Goal: Check status: Check status

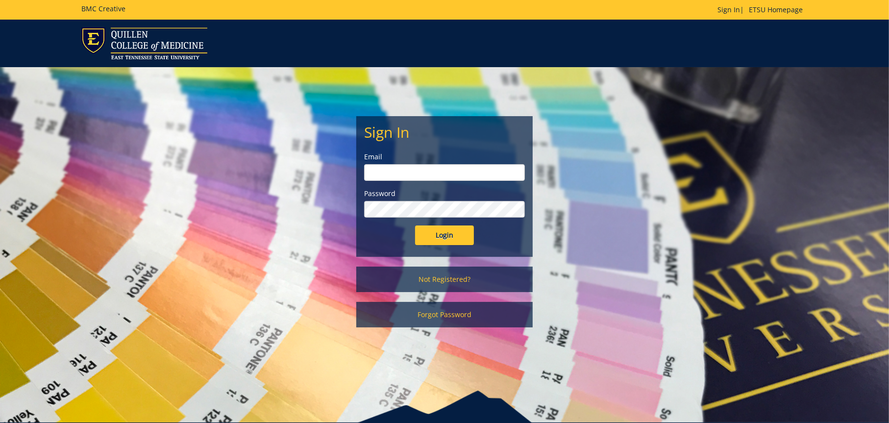
click at [445, 172] on input "email" at bounding box center [444, 172] width 161 height 17
type input "bishopmg@etsu.edu"
click at [415, 225] on input "Login" at bounding box center [444, 235] width 59 height 20
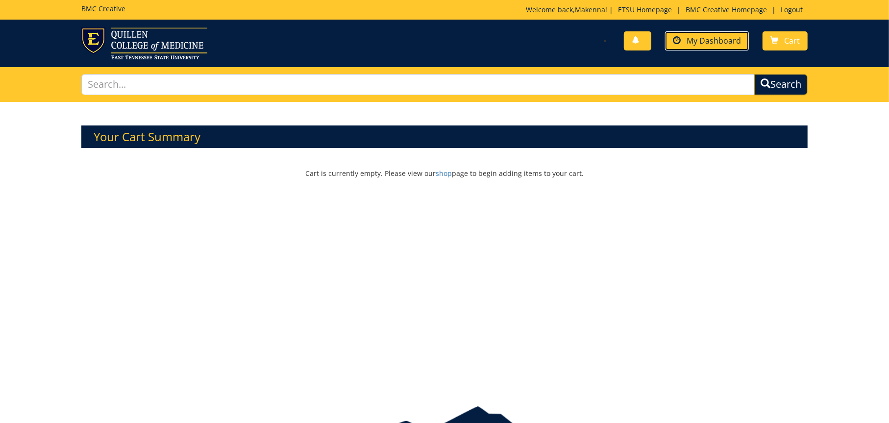
click at [705, 44] on span "My Dashboard" at bounding box center [714, 40] width 54 height 11
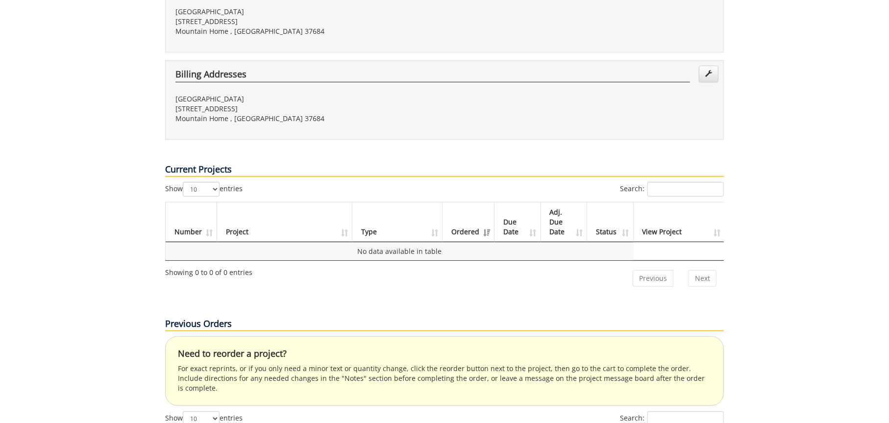
scroll to position [441, 0]
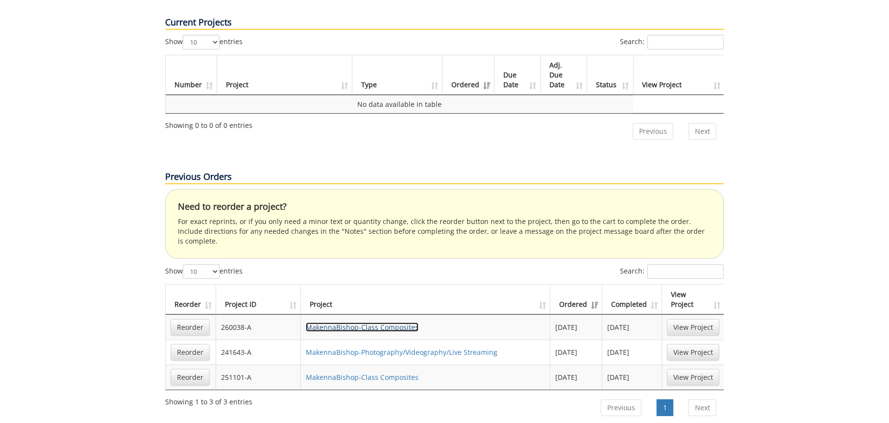
click at [355, 323] on link "MakennaBishop-Class Composites" at bounding box center [362, 327] width 113 height 9
click at [248, 315] on td "260038-A" at bounding box center [258, 327] width 85 height 25
click at [247, 315] on td "260038-A" at bounding box center [258, 327] width 85 height 25
copy tr "260038-A"
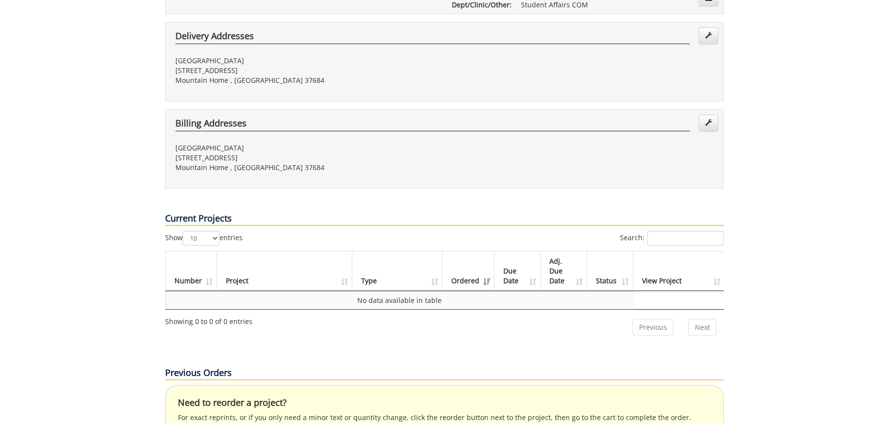
scroll to position [0, 0]
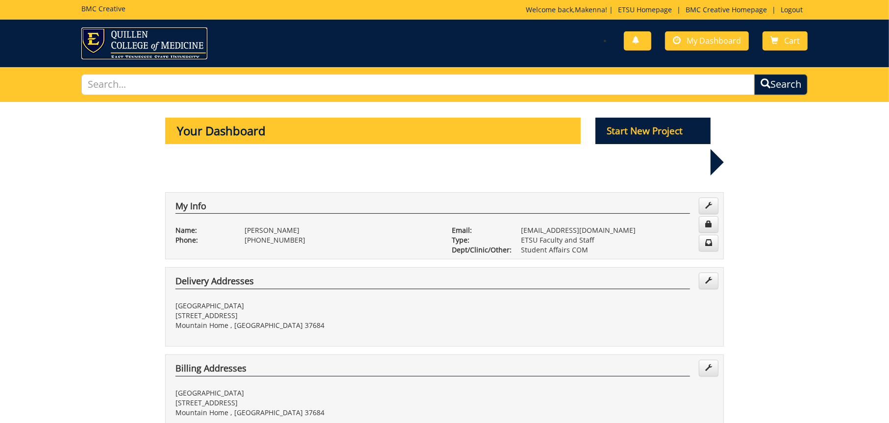
click at [148, 41] on img at bounding box center [144, 43] width 126 height 32
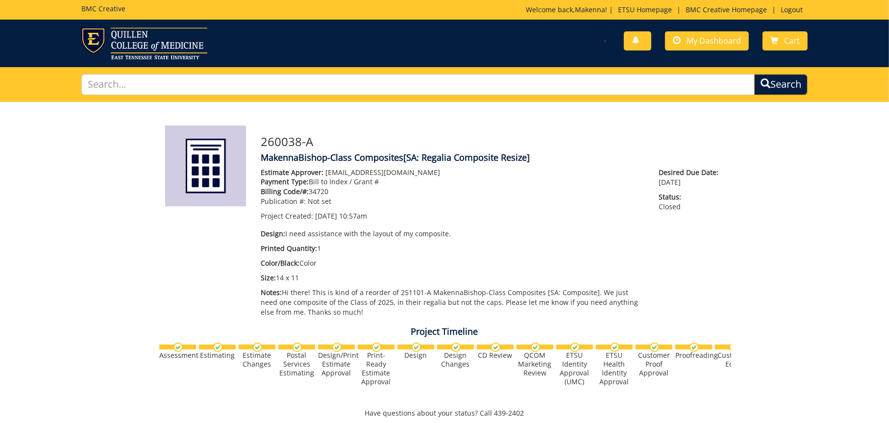
scroll to position [284, 0]
